Goal: Check status: Check status

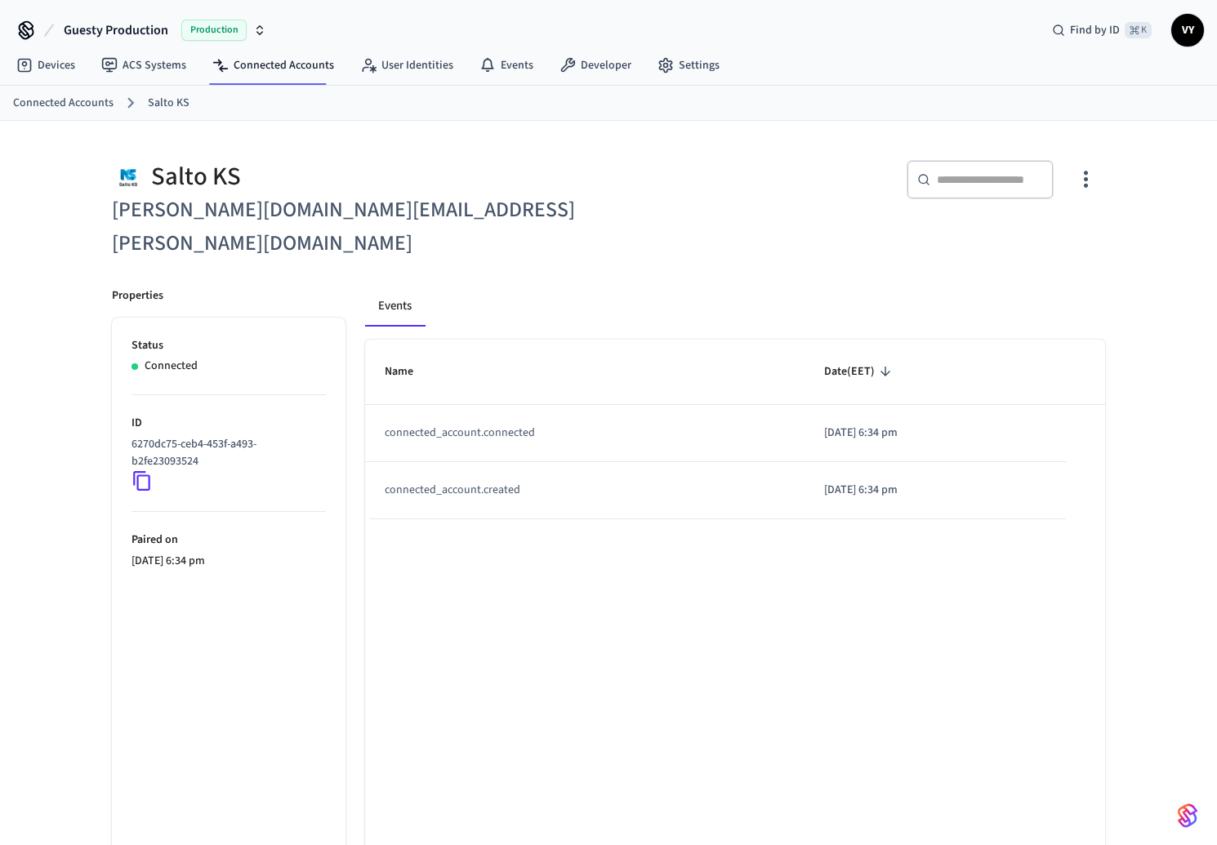
click at [647, 606] on div "Name Date (EET) connected_account.connected 2025/05/12 at 6:34 pm connected_acc…" at bounding box center [735, 636] width 740 height 592
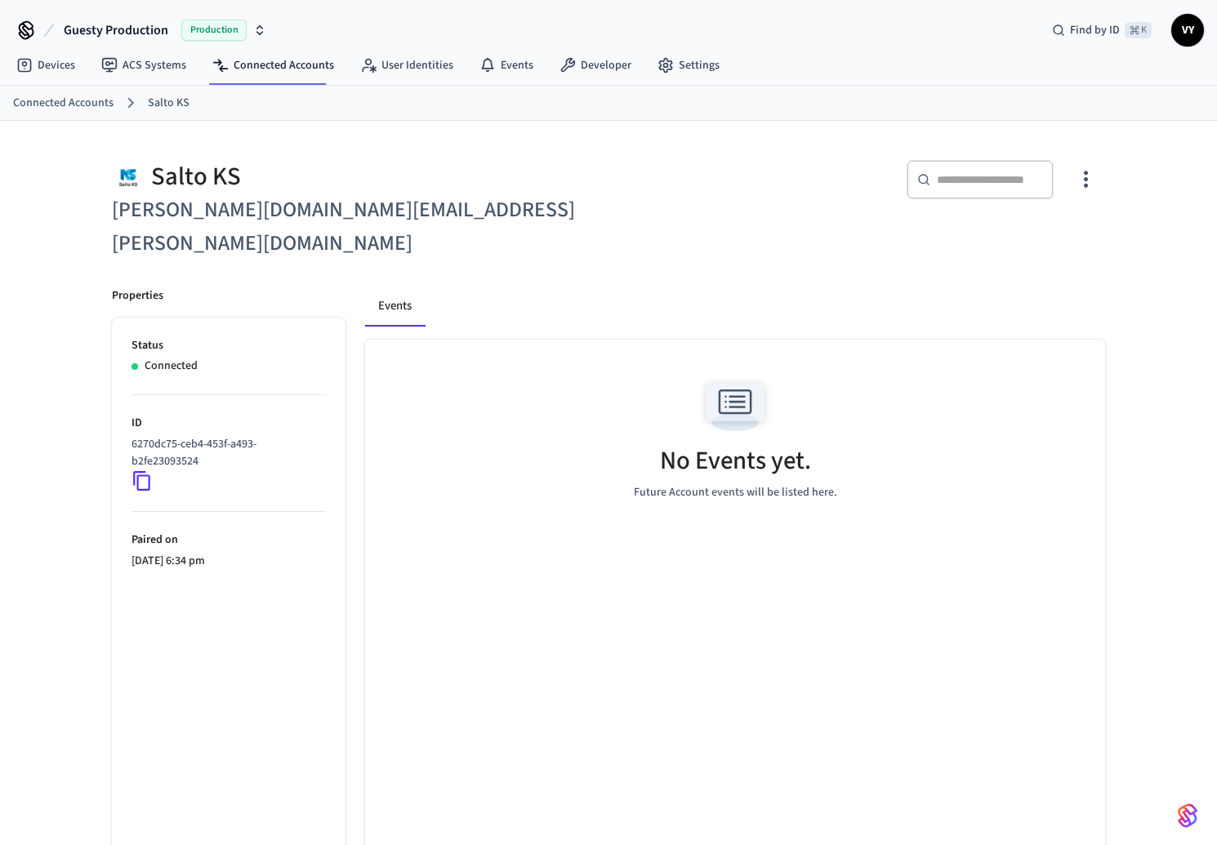
click at [745, 620] on div "No Events yet. Future Account events will be listed here." at bounding box center [735, 636] width 740 height 592
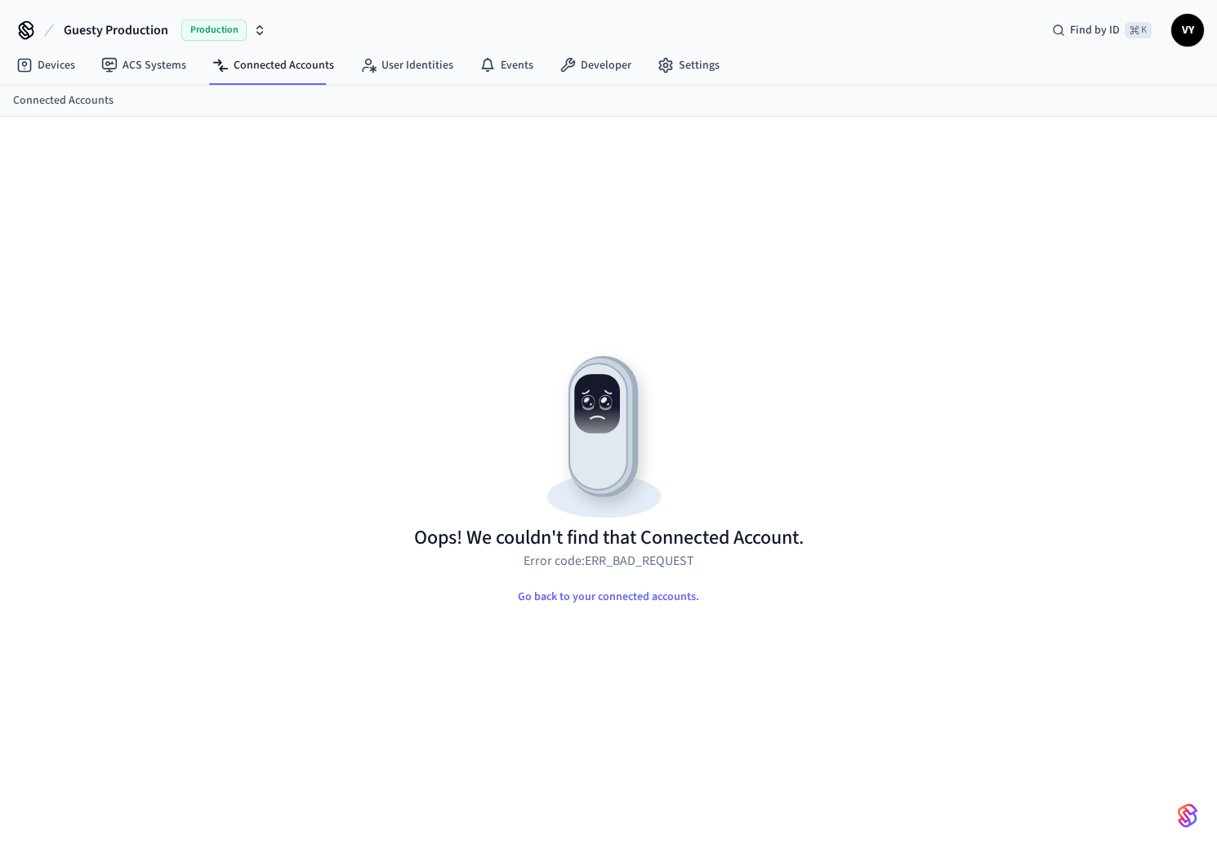
click at [592, 305] on div "Oops! We couldn't find that Connected Account. Error code: ERR_BAD_REQUEST Go b…" at bounding box center [608, 500] width 1019 height 689
